Goal: Task Accomplishment & Management: Use online tool/utility

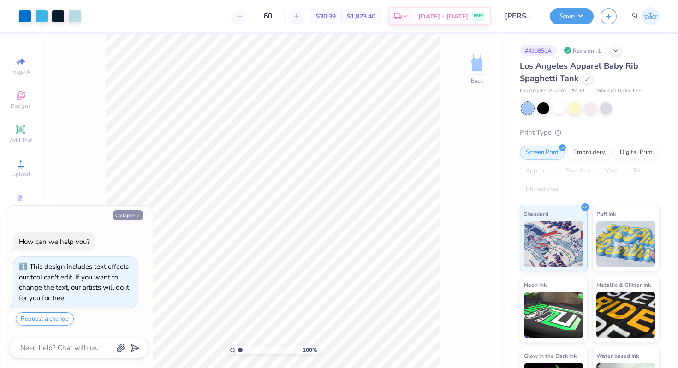
click at [142, 213] on button "Collapse" at bounding box center [128, 215] width 31 height 10
type textarea "x"
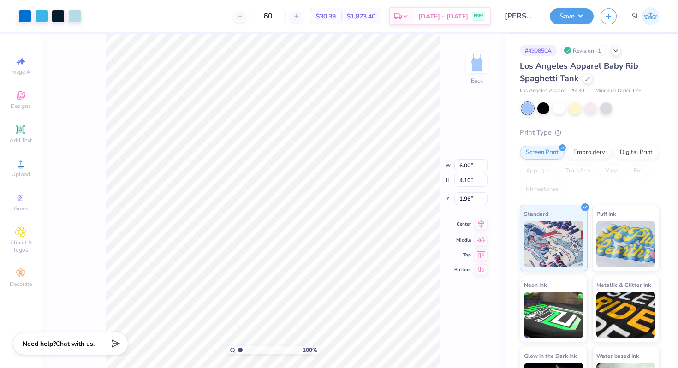
click at [480, 227] on icon at bounding box center [481, 224] width 13 height 11
click at [484, 247] on icon at bounding box center [481, 246] width 13 height 11
type input "1.50"
click at [574, 13] on button "Save" at bounding box center [572, 15] width 44 height 16
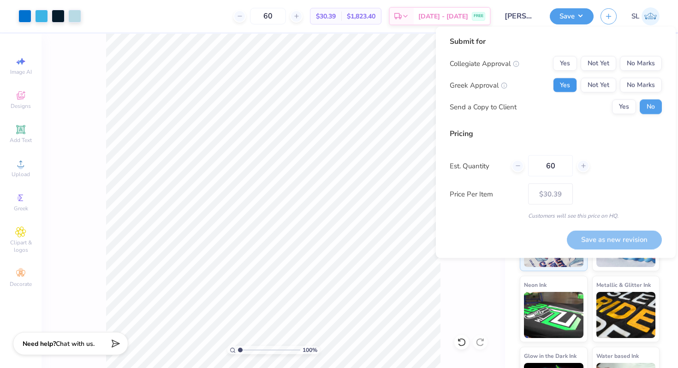
click at [559, 86] on button "Yes" at bounding box center [565, 85] width 24 height 15
click at [651, 59] on button "No Marks" at bounding box center [641, 63] width 42 height 15
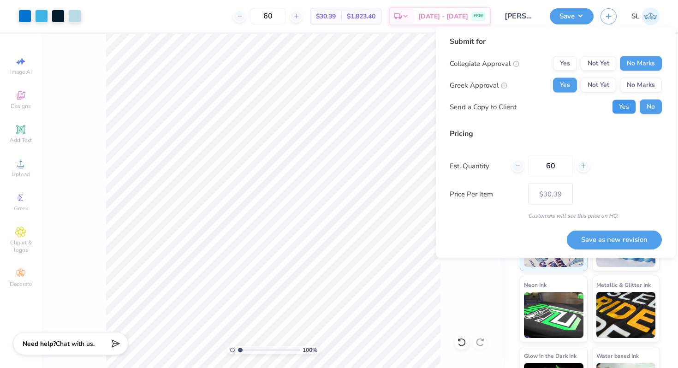
click at [629, 108] on button "Yes" at bounding box center [624, 107] width 24 height 15
drag, startPoint x: 557, startPoint y: 166, endPoint x: 534, endPoint y: 165, distance: 22.6
click at [534, 165] on input "60" at bounding box center [550, 165] width 45 height 21
type input "25"
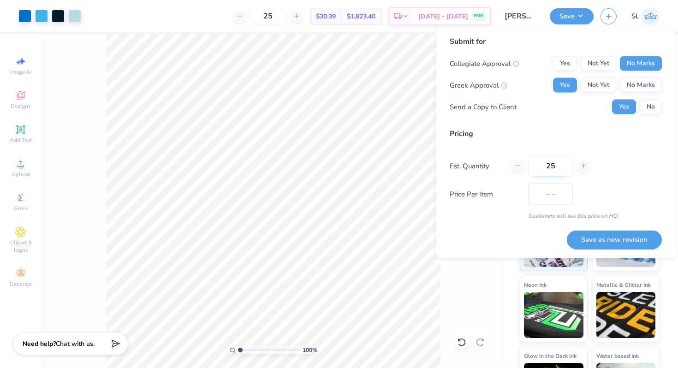
type input "$36.42"
type input "2"
type input "0"
type input "030"
type input "30"
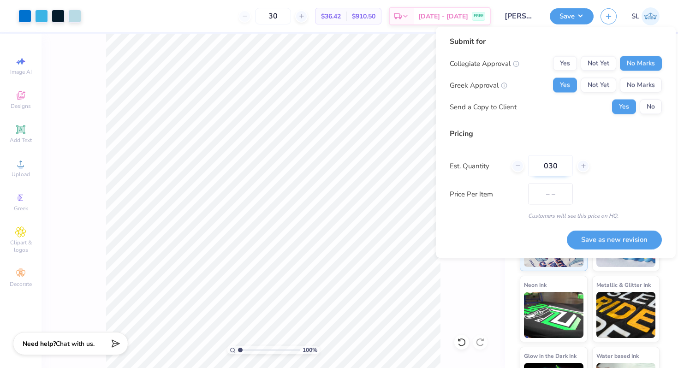
type input "$35.34"
click at [559, 165] on input "030" at bounding box center [550, 165] width 45 height 21
type input "0"
type input "060"
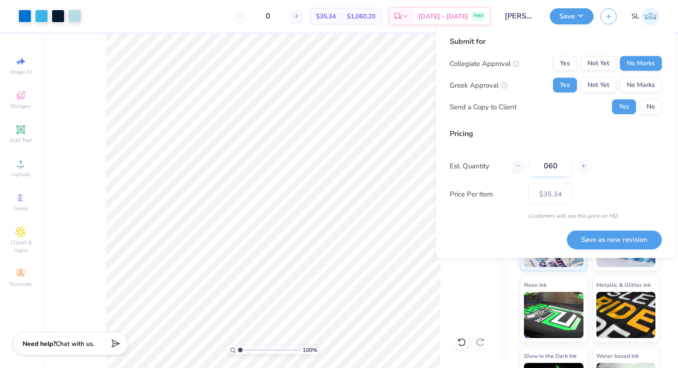
type input "60"
type input "$30.39"
type input "0"
type input "6"
type input "0"
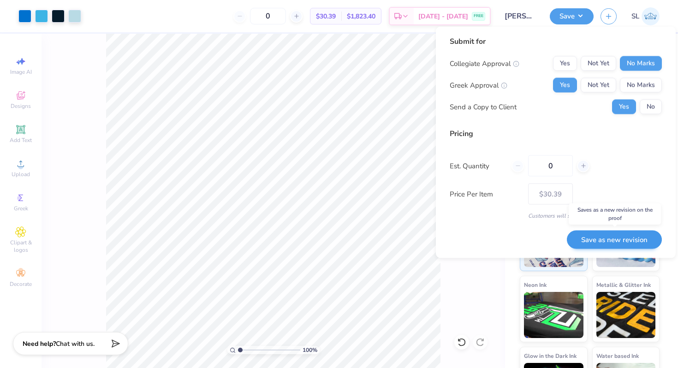
type input "03"
type input "3"
type input "030"
type input "30"
type input "$35.34"
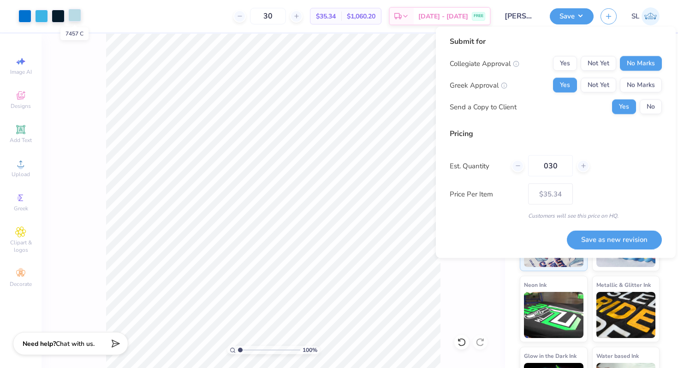
type input "030"
click at [74, 13] on div at bounding box center [74, 15] width 13 height 13
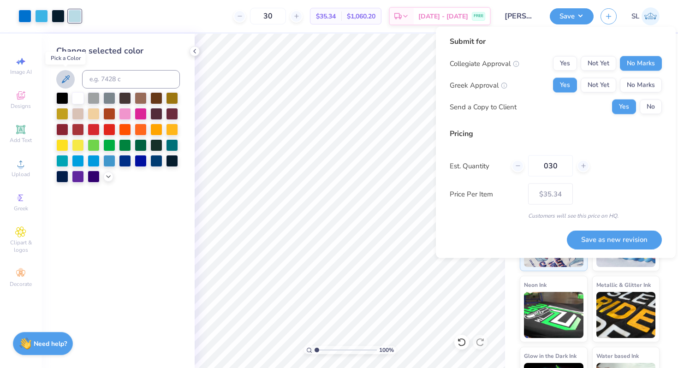
click at [71, 84] on icon at bounding box center [65, 79] width 11 height 11
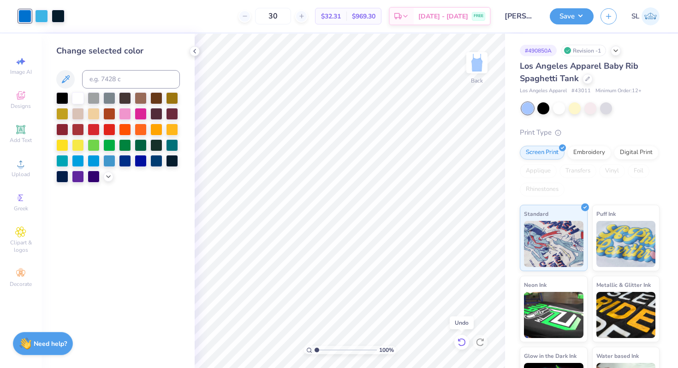
click at [463, 345] on icon at bounding box center [462, 342] width 8 height 8
click at [62, 98] on div at bounding box center [62, 97] width 12 height 12
click at [465, 342] on icon at bounding box center [462, 342] width 8 height 8
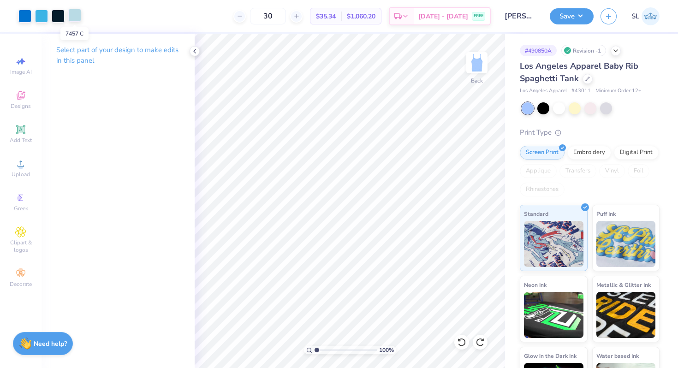
click at [72, 20] on div at bounding box center [74, 15] width 13 height 13
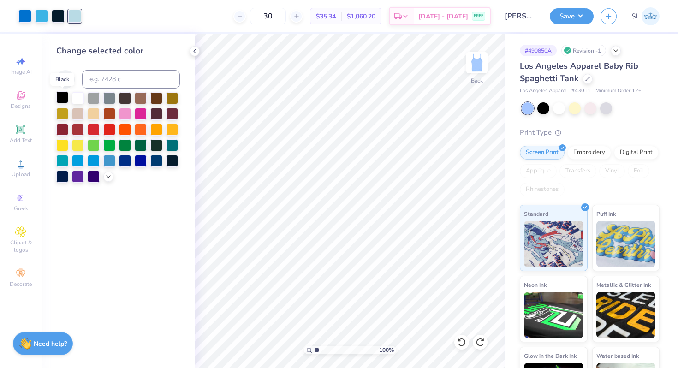
click at [66, 99] on div at bounding box center [62, 97] width 12 height 12
click at [460, 341] on icon at bounding box center [460, 340] width 2 height 2
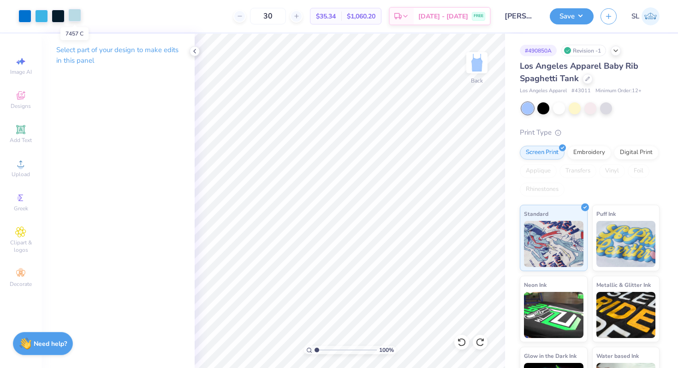
click at [78, 12] on div at bounding box center [74, 15] width 13 height 13
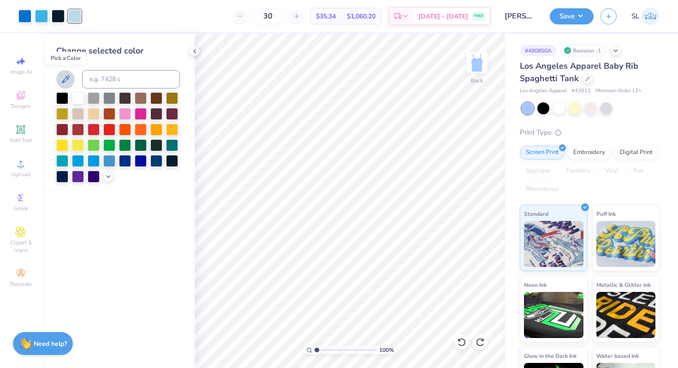
click at [65, 72] on button at bounding box center [65, 79] width 18 height 18
click at [193, 48] on icon at bounding box center [194, 51] width 7 height 7
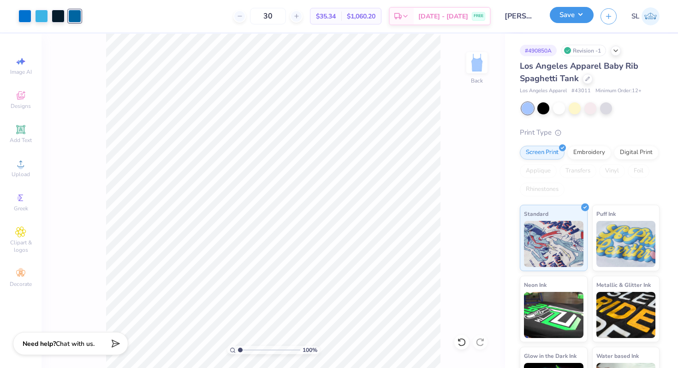
click at [562, 18] on button "Save" at bounding box center [572, 15] width 44 height 16
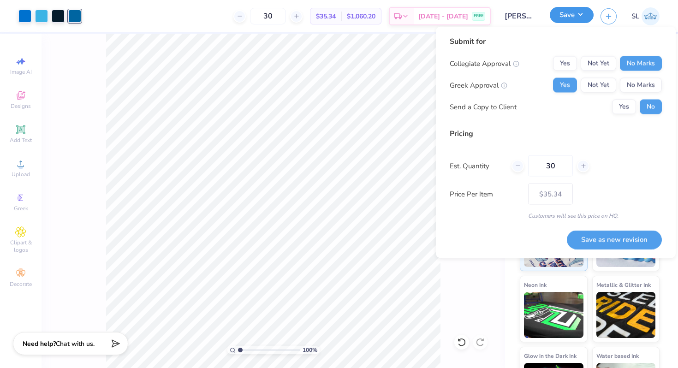
click at [562, 18] on button "Save" at bounding box center [572, 15] width 44 height 16
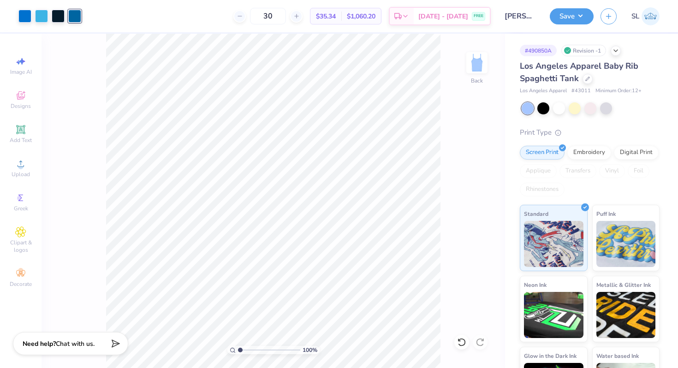
click at [61, 51] on div "100 % Back" at bounding box center [274, 201] width 464 height 335
click at [77, 14] on div at bounding box center [74, 16] width 13 height 13
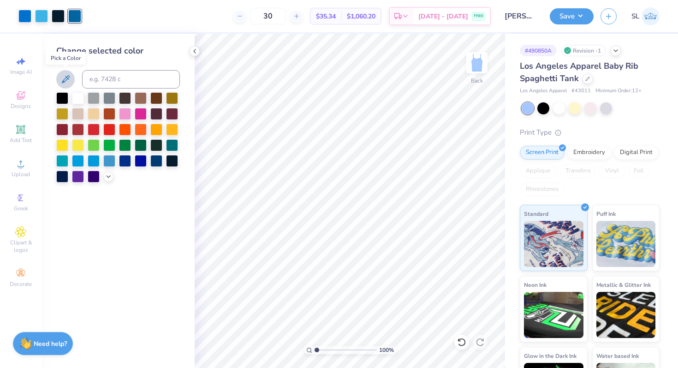
click at [66, 76] on icon at bounding box center [66, 79] width 8 height 8
click at [195, 49] on icon at bounding box center [194, 51] width 7 height 7
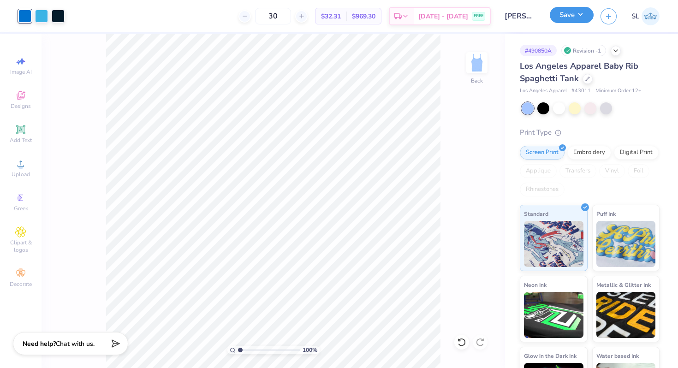
click at [580, 12] on button "Save" at bounding box center [572, 15] width 44 height 16
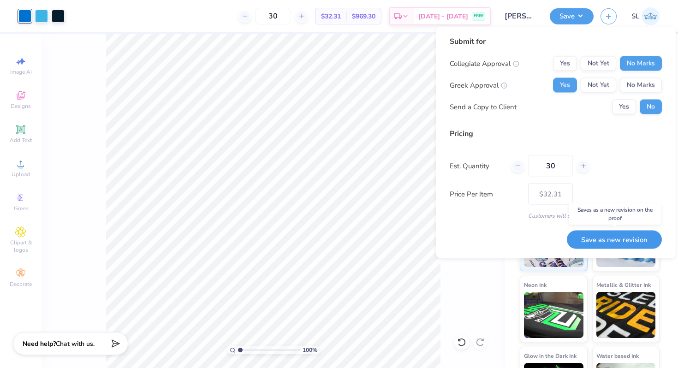
click at [631, 237] on button "Save as new revision" at bounding box center [614, 239] width 95 height 19
type input "$32.31"
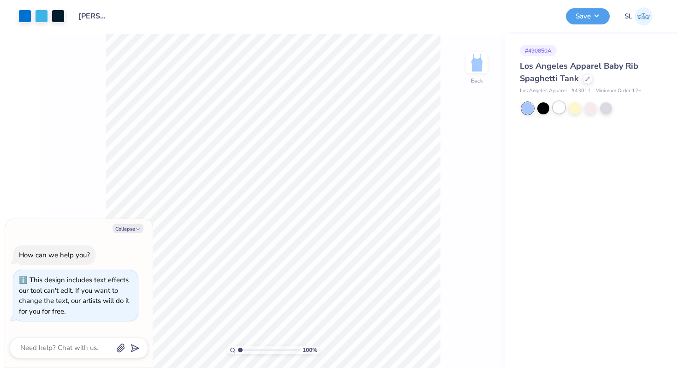
click at [555, 107] on div at bounding box center [559, 108] width 12 height 12
click at [584, 19] on button "Save" at bounding box center [588, 15] width 44 height 16
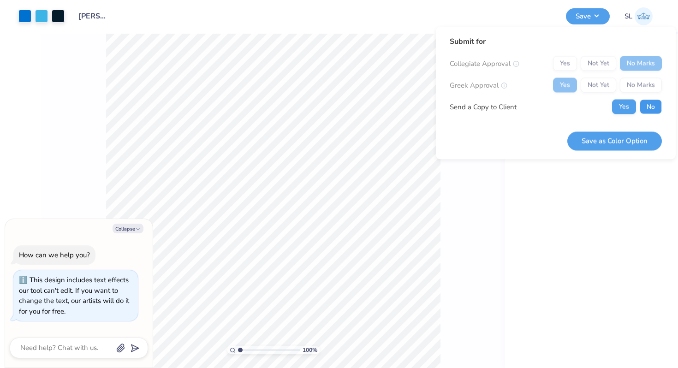
click at [653, 108] on button "No" at bounding box center [651, 107] width 22 height 15
click at [633, 145] on button "Save as Color Option" at bounding box center [615, 140] width 95 height 19
type textarea "x"
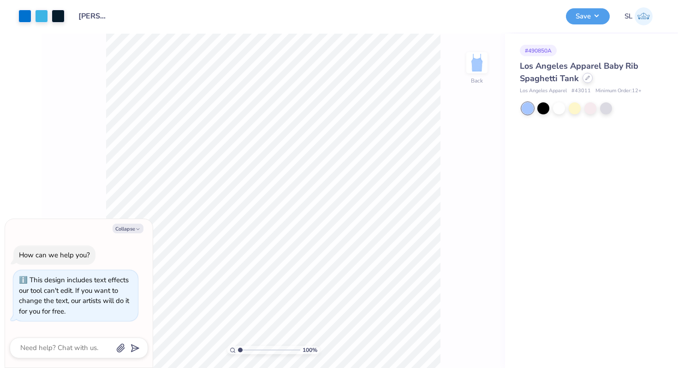
click at [584, 79] on div at bounding box center [588, 78] width 10 height 10
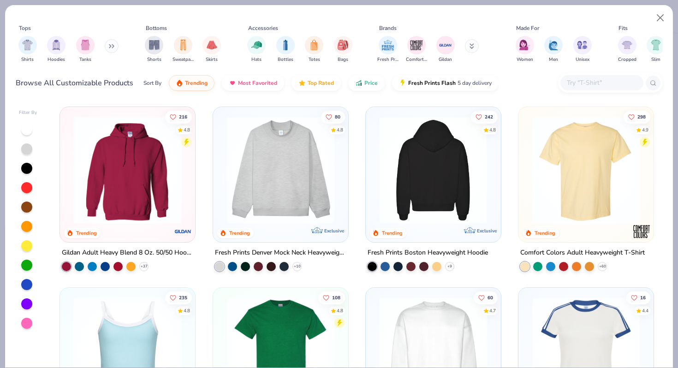
click at [375, 173] on img at bounding box center [316, 170] width 117 height 108
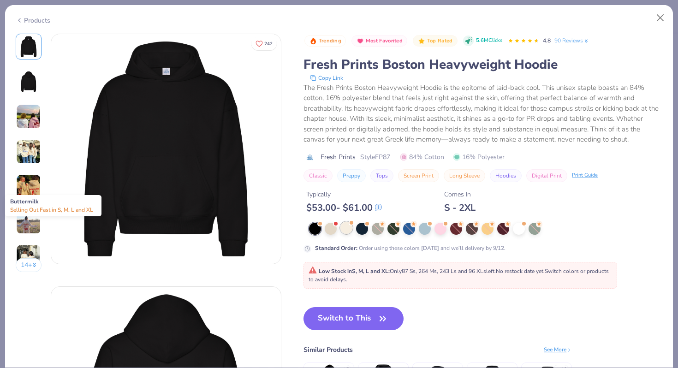
click at [349, 232] on div at bounding box center [347, 228] width 12 height 12
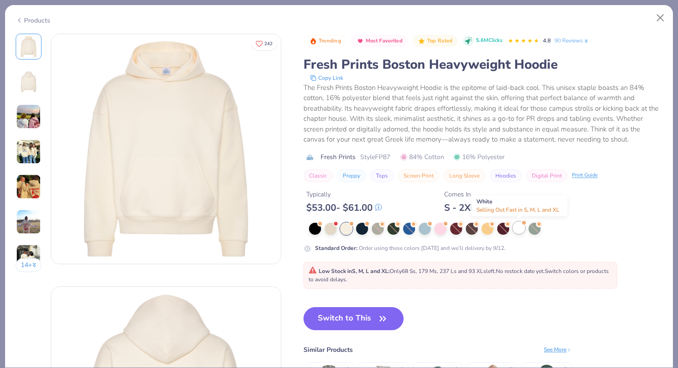
click at [520, 227] on div at bounding box center [519, 228] width 12 height 12
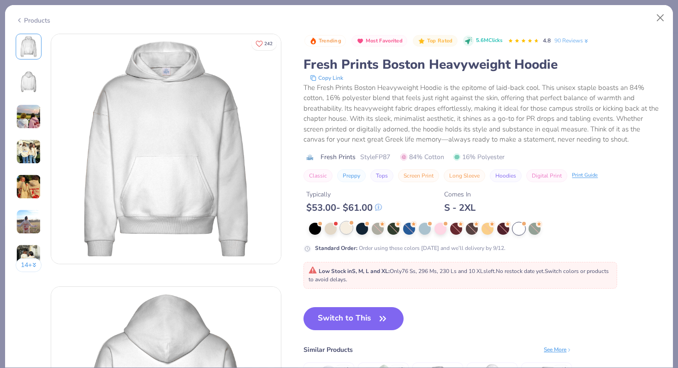
click at [351, 232] on div at bounding box center [347, 228] width 12 height 12
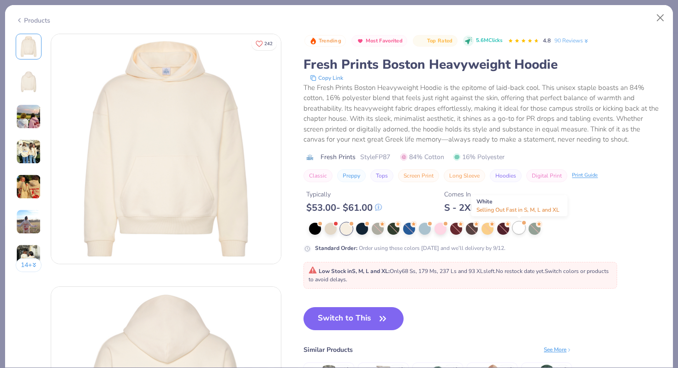
click at [525, 230] on div at bounding box center [519, 228] width 12 height 12
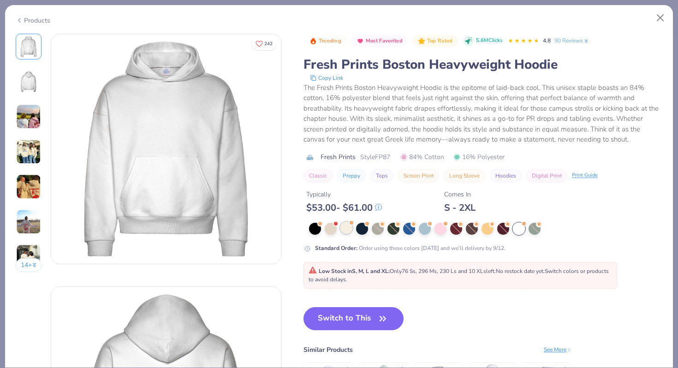
click at [352, 233] on div at bounding box center [347, 228] width 12 height 12
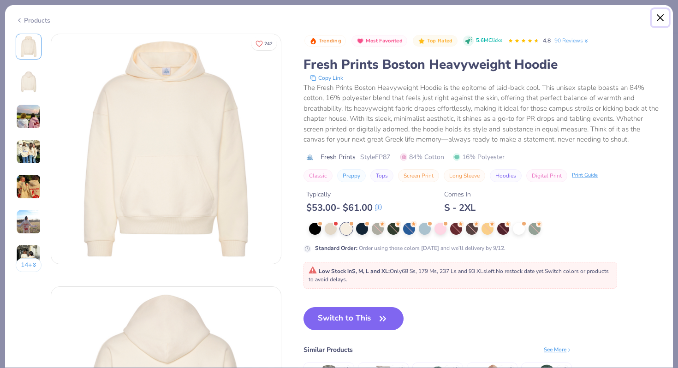
click at [657, 15] on button "Close" at bounding box center [661, 18] width 18 height 18
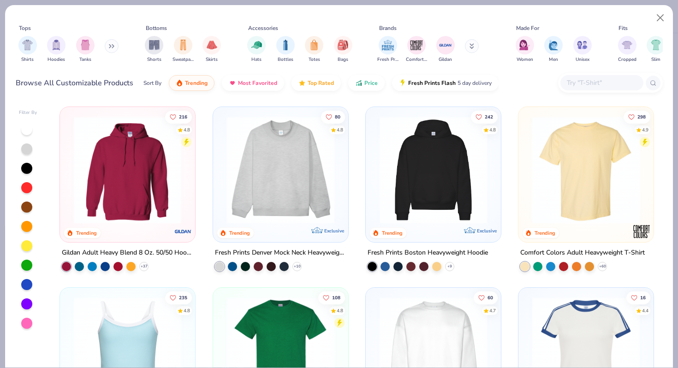
click at [105, 154] on img at bounding box center [46, 170] width 117 height 108
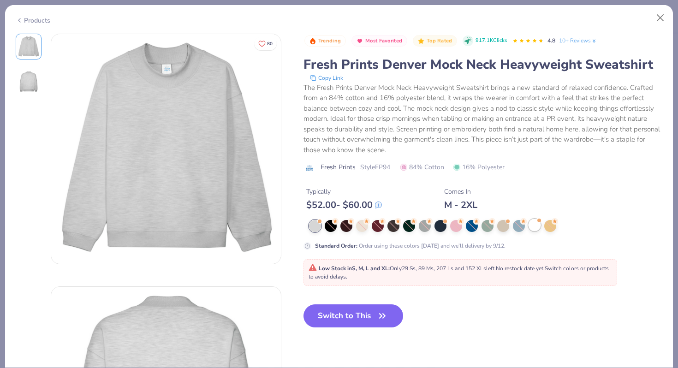
click at [532, 227] on div at bounding box center [535, 225] width 12 height 12
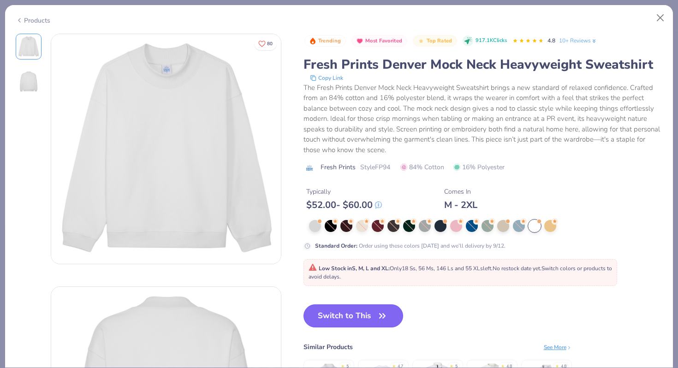
click at [366, 324] on button "Switch to This" at bounding box center [354, 316] width 100 height 23
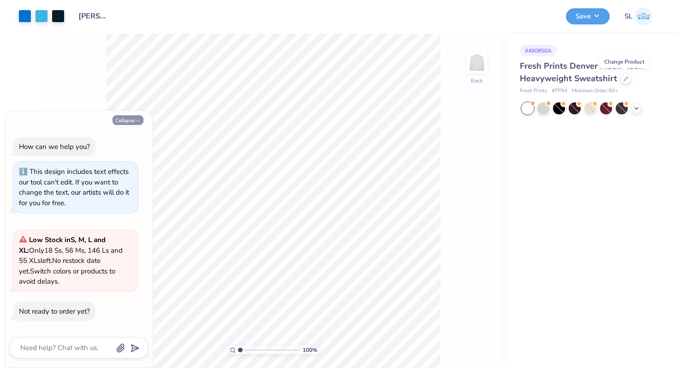
click at [142, 123] on button "Collapse" at bounding box center [128, 120] width 31 height 10
type textarea "x"
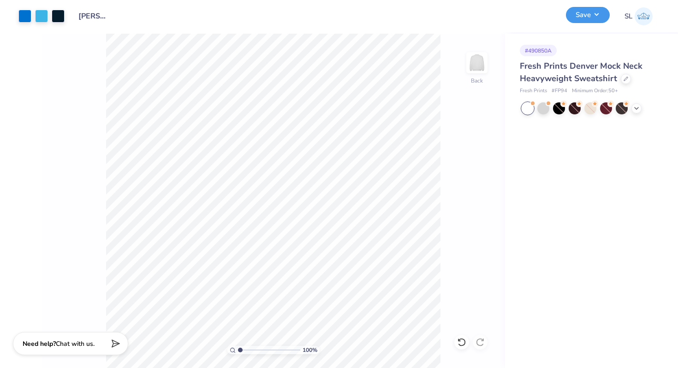
click at [584, 22] on button "Save" at bounding box center [588, 15] width 44 height 16
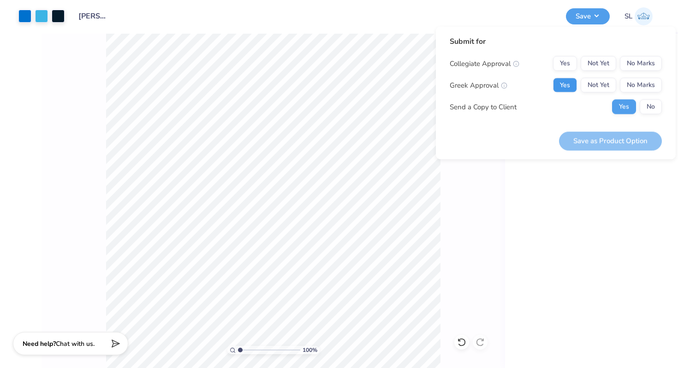
click at [572, 90] on button "Yes" at bounding box center [565, 85] width 24 height 15
click at [640, 110] on button "No" at bounding box center [651, 107] width 22 height 15
click at [644, 66] on button "No Marks" at bounding box center [641, 63] width 42 height 15
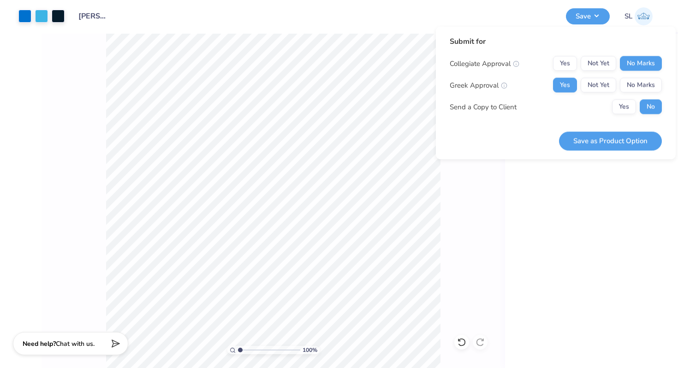
drag, startPoint x: 634, startPoint y: 136, endPoint x: 632, endPoint y: 143, distance: 7.3
click at [634, 136] on button "Save as Product Option" at bounding box center [610, 140] width 103 height 19
